Goal: Transaction & Acquisition: Purchase product/service

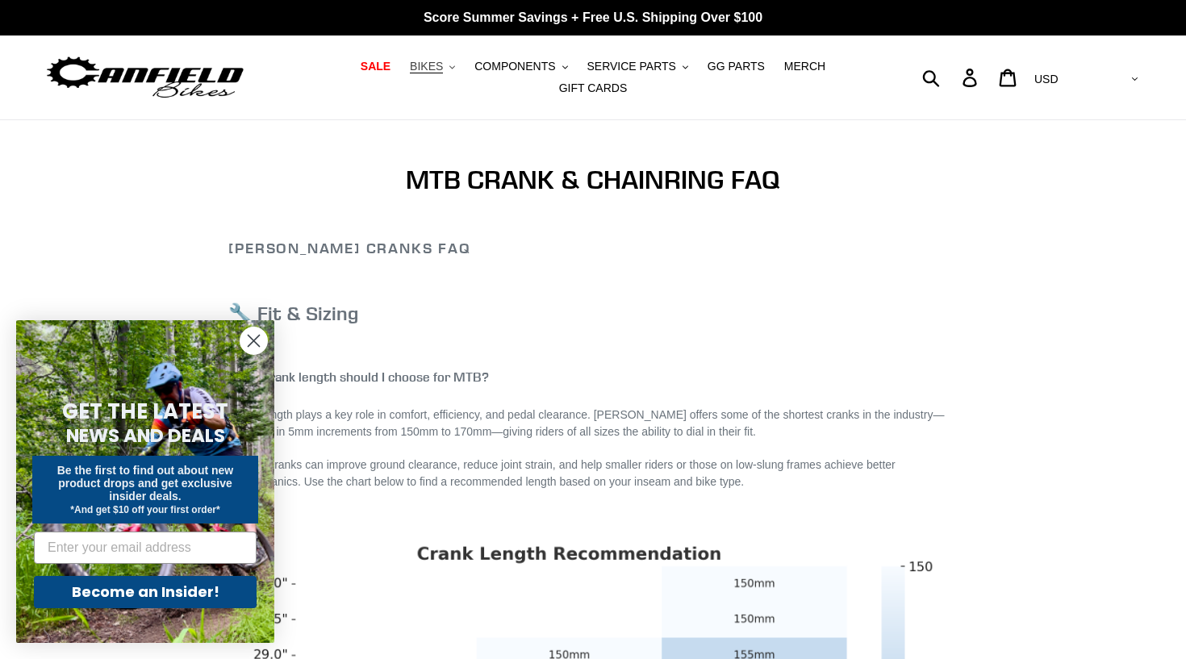
click at [450, 65] on button "BIKES .cls-1{fill:#231f20}" at bounding box center [432, 67] width 61 height 22
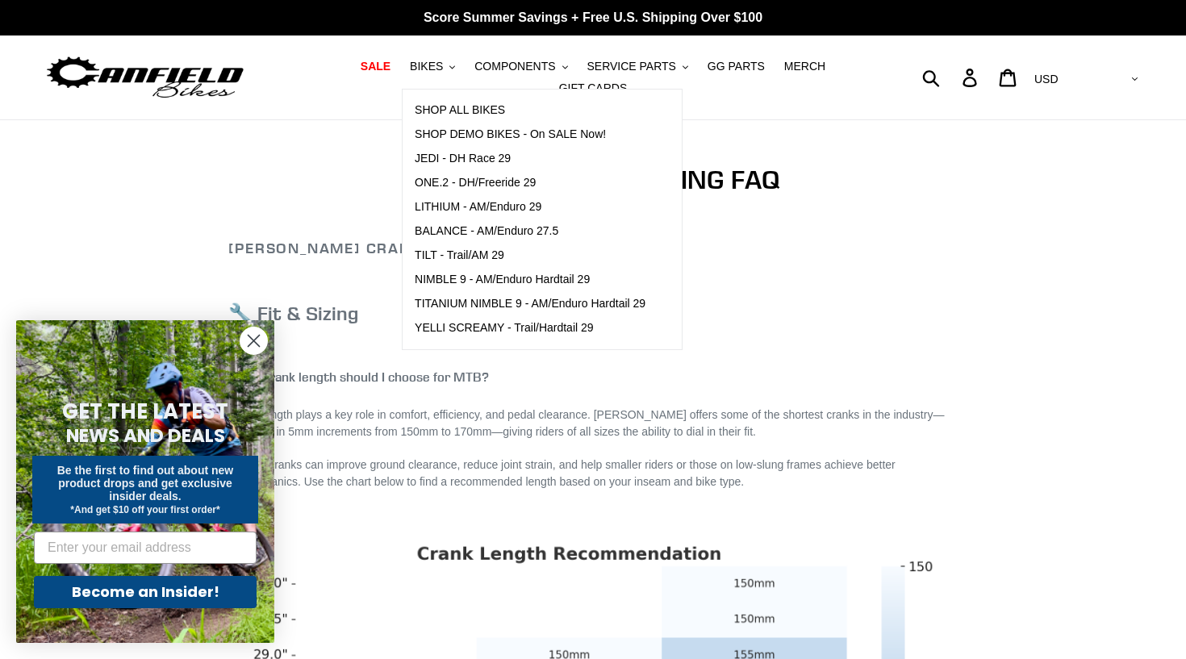
click at [252, 345] on circle "Close dialog" at bounding box center [253, 341] width 27 height 27
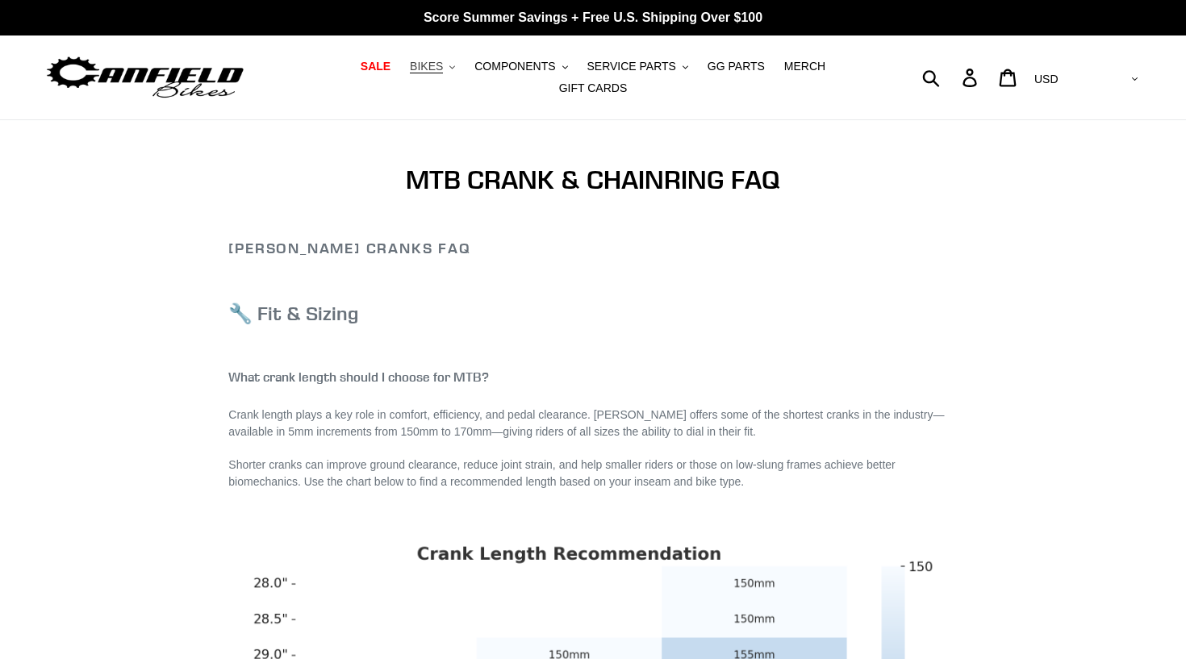
click at [453, 68] on icon ".cls-1{fill:#231f20}" at bounding box center [452, 68] width 6 height 6
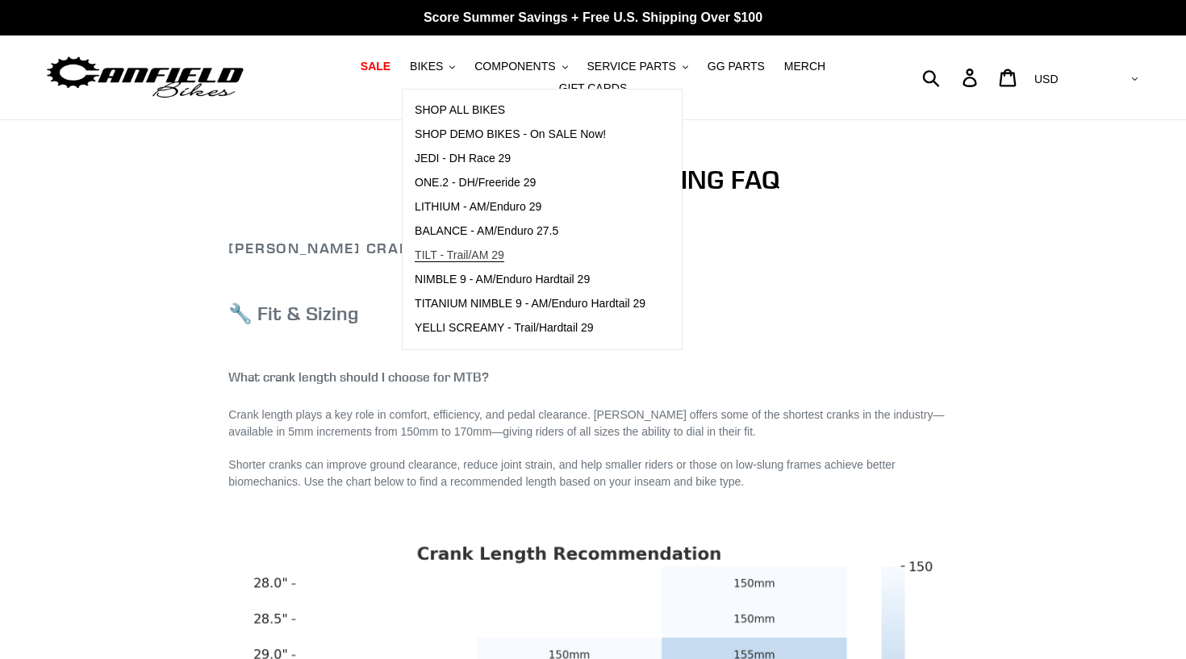
click at [486, 251] on span "TILT - Trail/AM 29" at bounding box center [460, 255] width 90 height 14
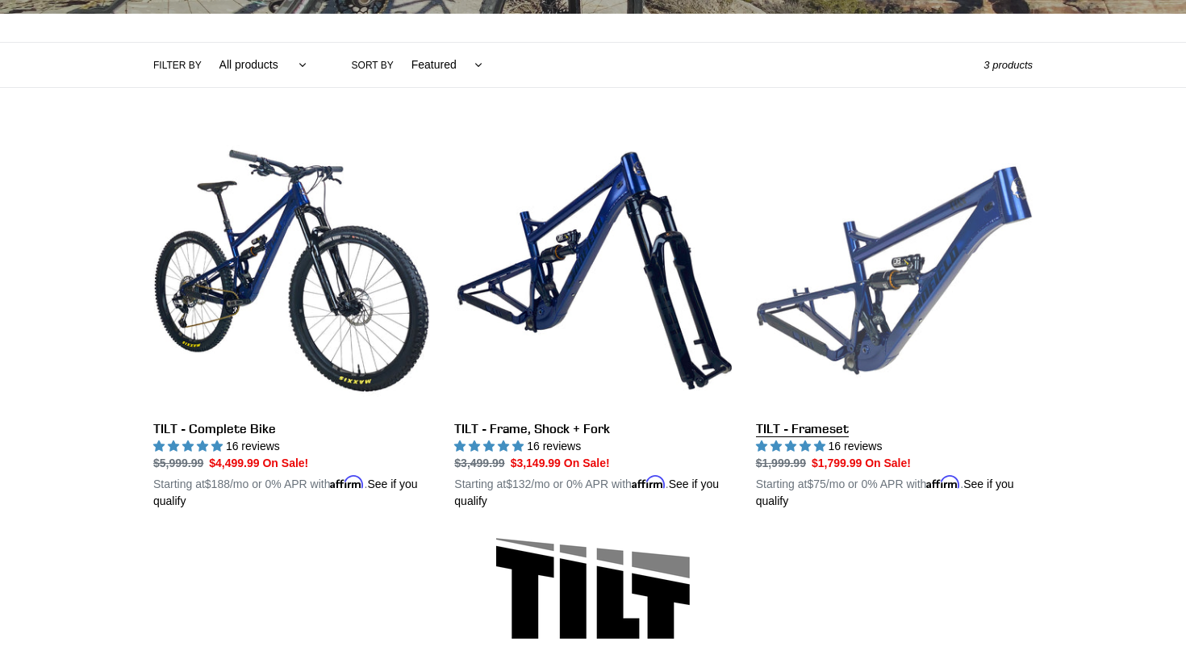
scroll to position [353, 0]
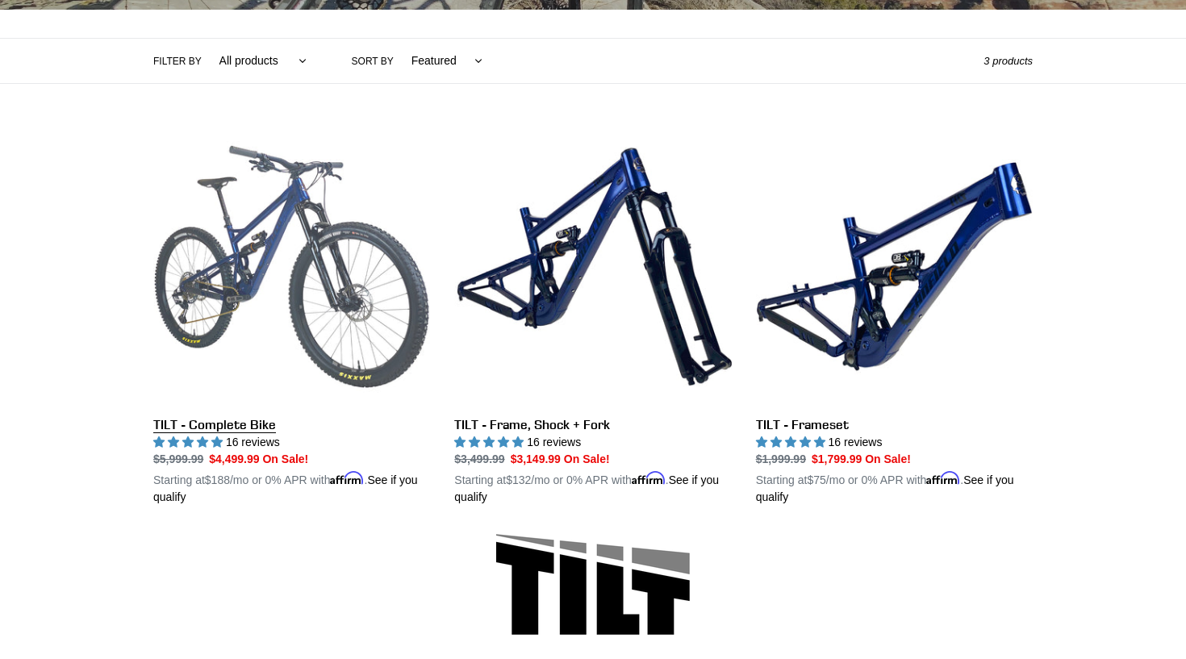
click at [251, 239] on link "TILT - Complete Bike" at bounding box center [291, 317] width 277 height 378
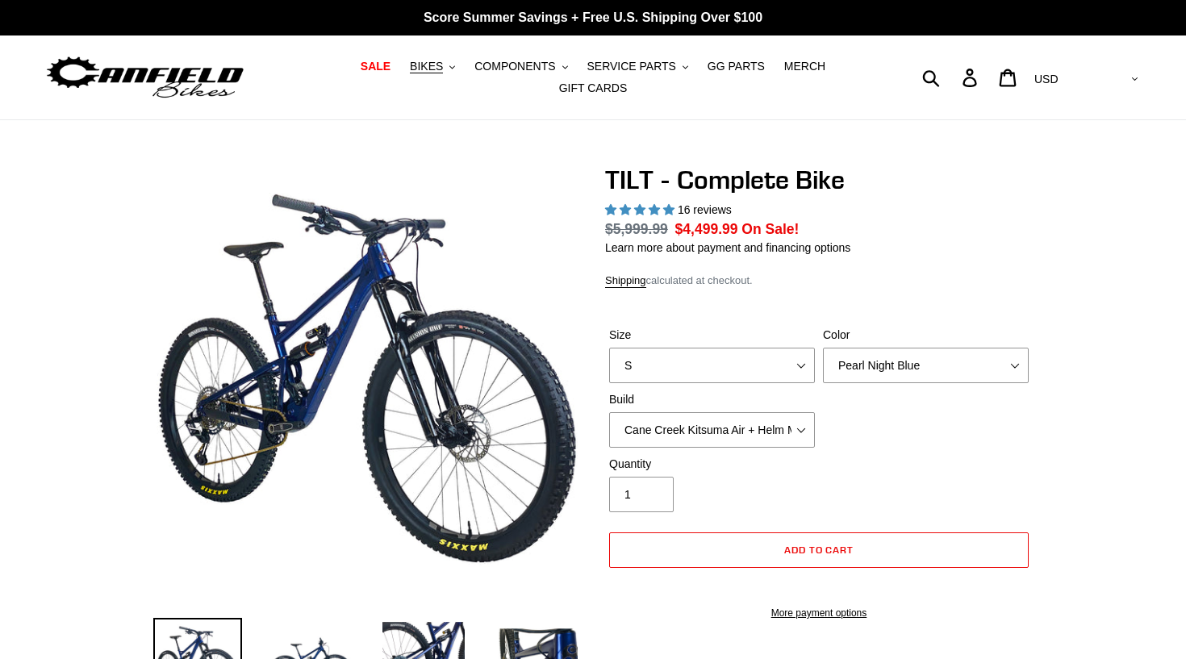
select select "highest-rating"
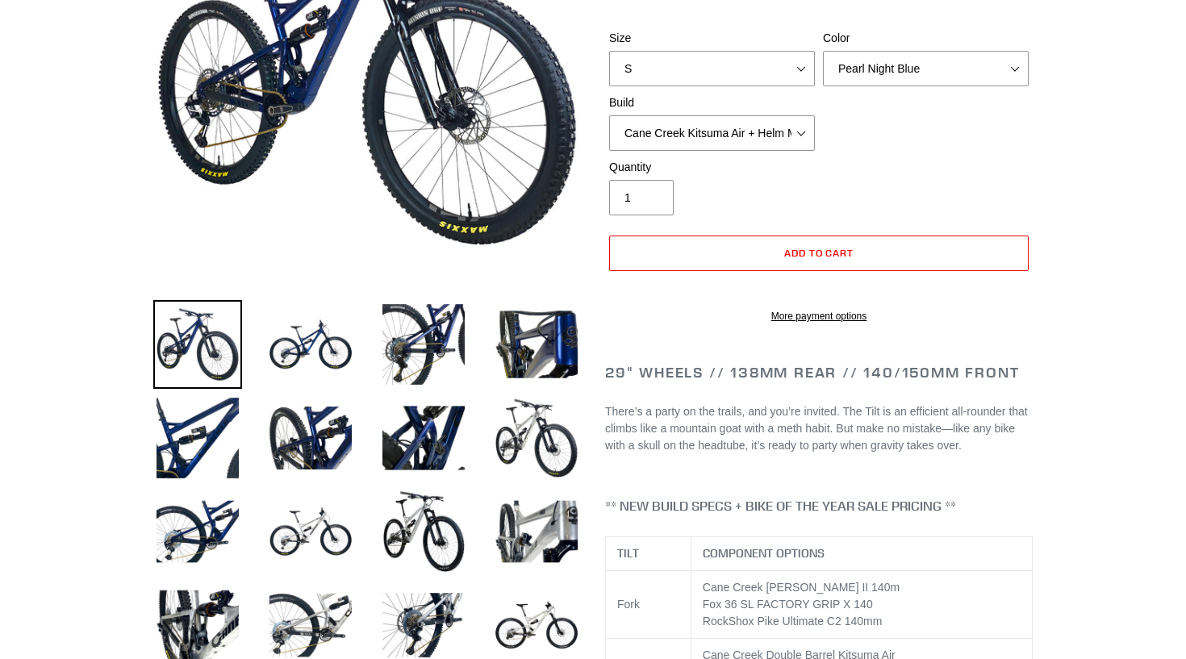
scroll to position [463, 0]
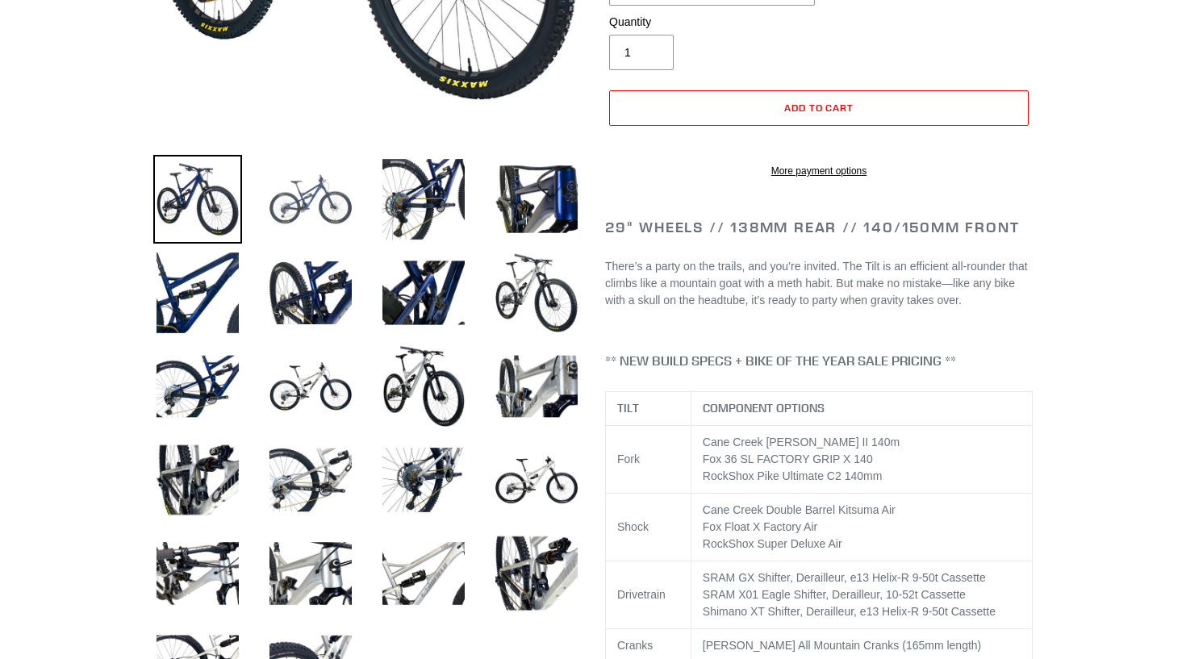
click at [290, 198] on img at bounding box center [310, 199] width 89 height 89
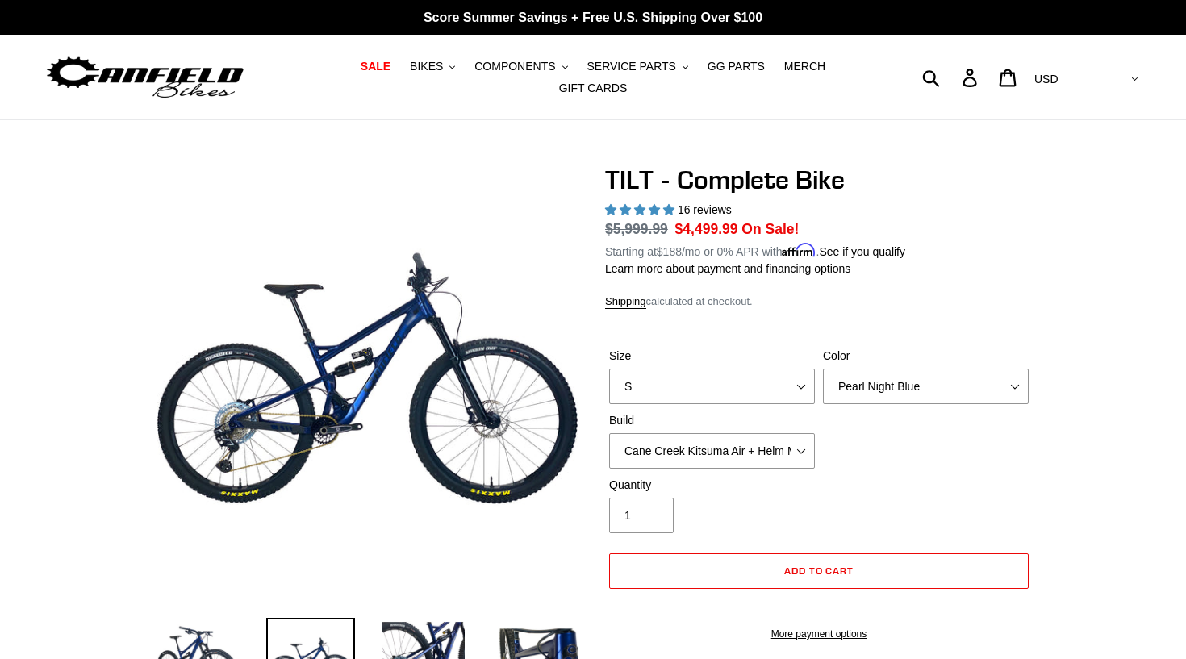
scroll to position [0, 0]
